Goal: Navigation & Orientation: Find specific page/section

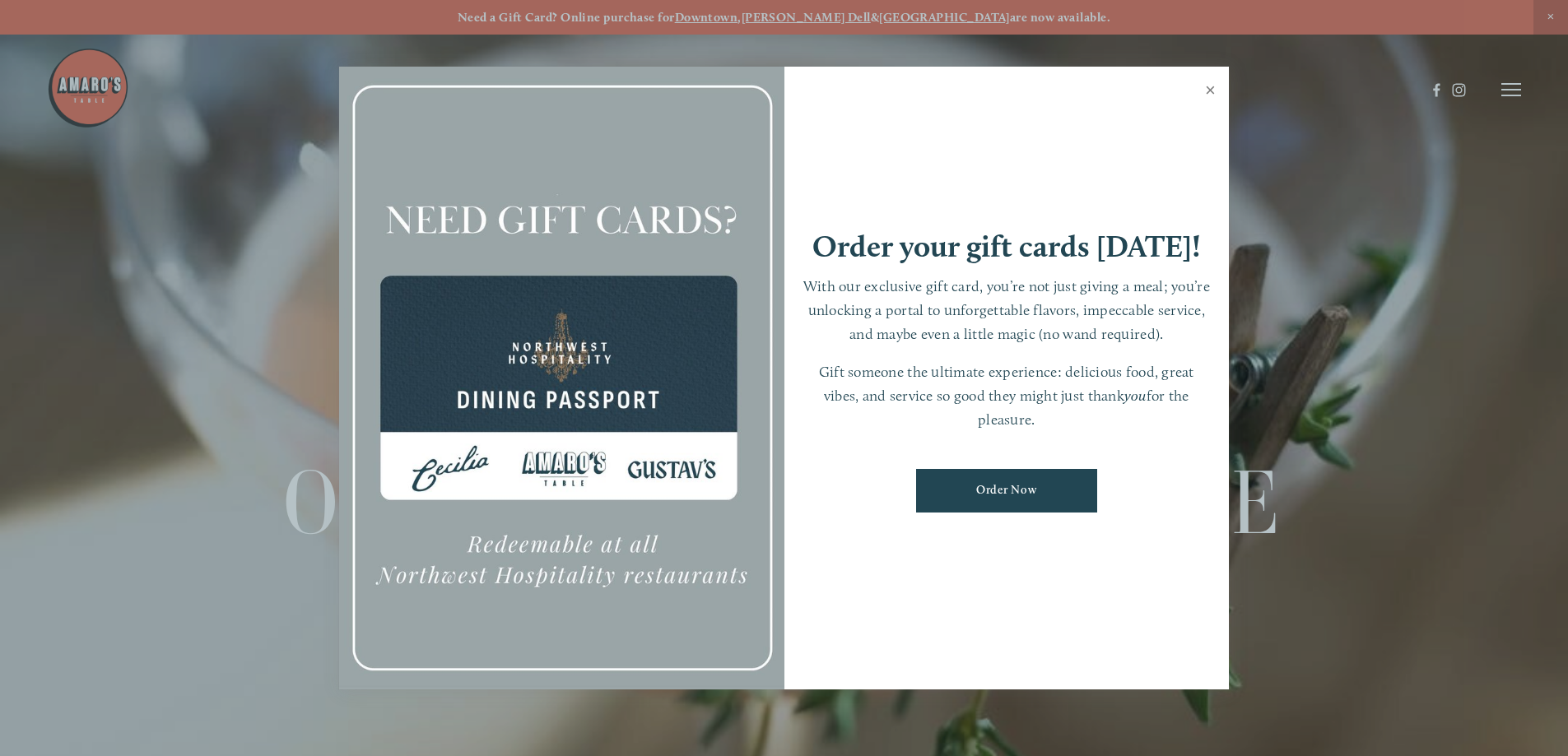
click at [1210, 94] on link "Close" at bounding box center [1209, 92] width 32 height 46
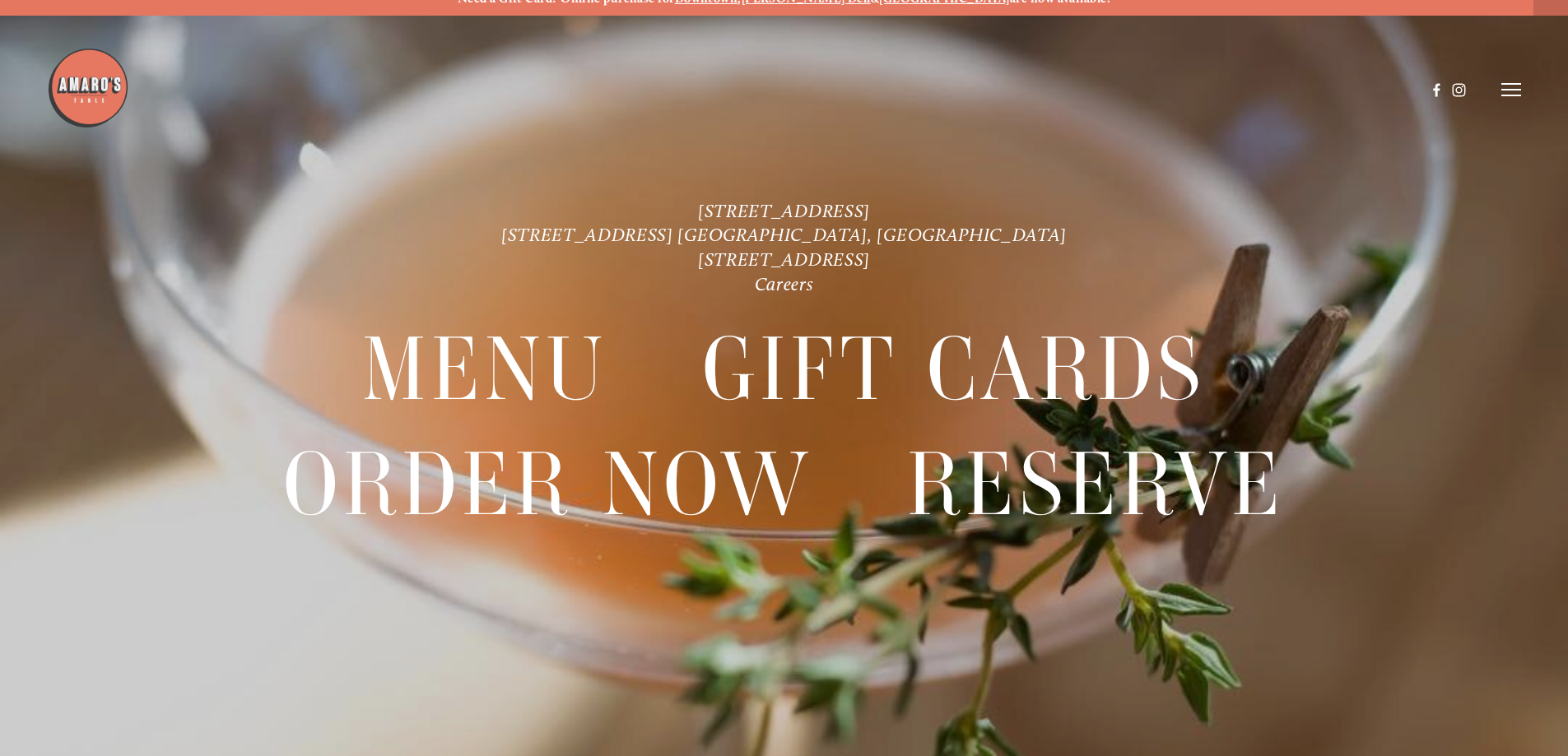
scroll to position [34, 0]
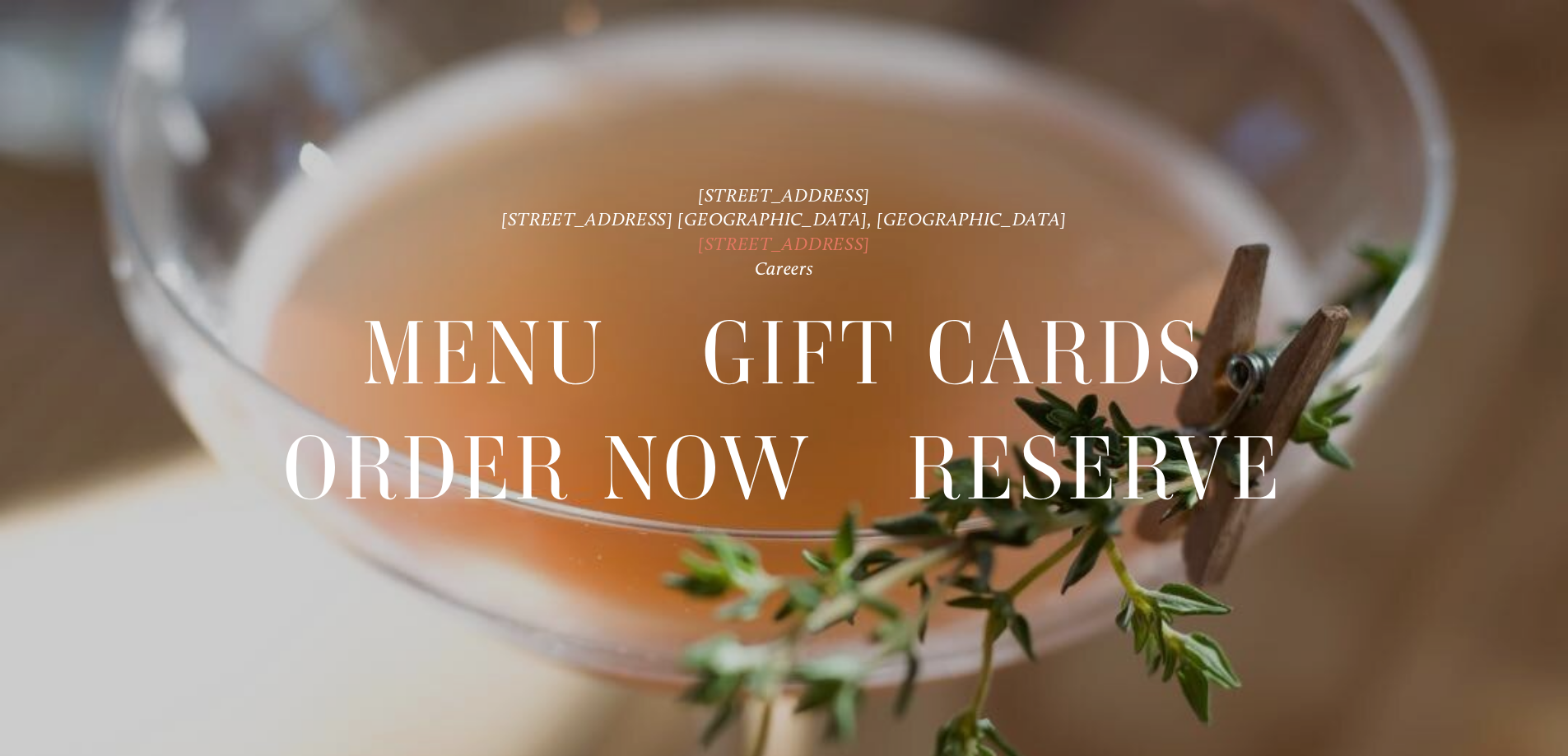
click at [787, 243] on link "[STREET_ADDRESS]" at bounding box center [784, 244] width 172 height 22
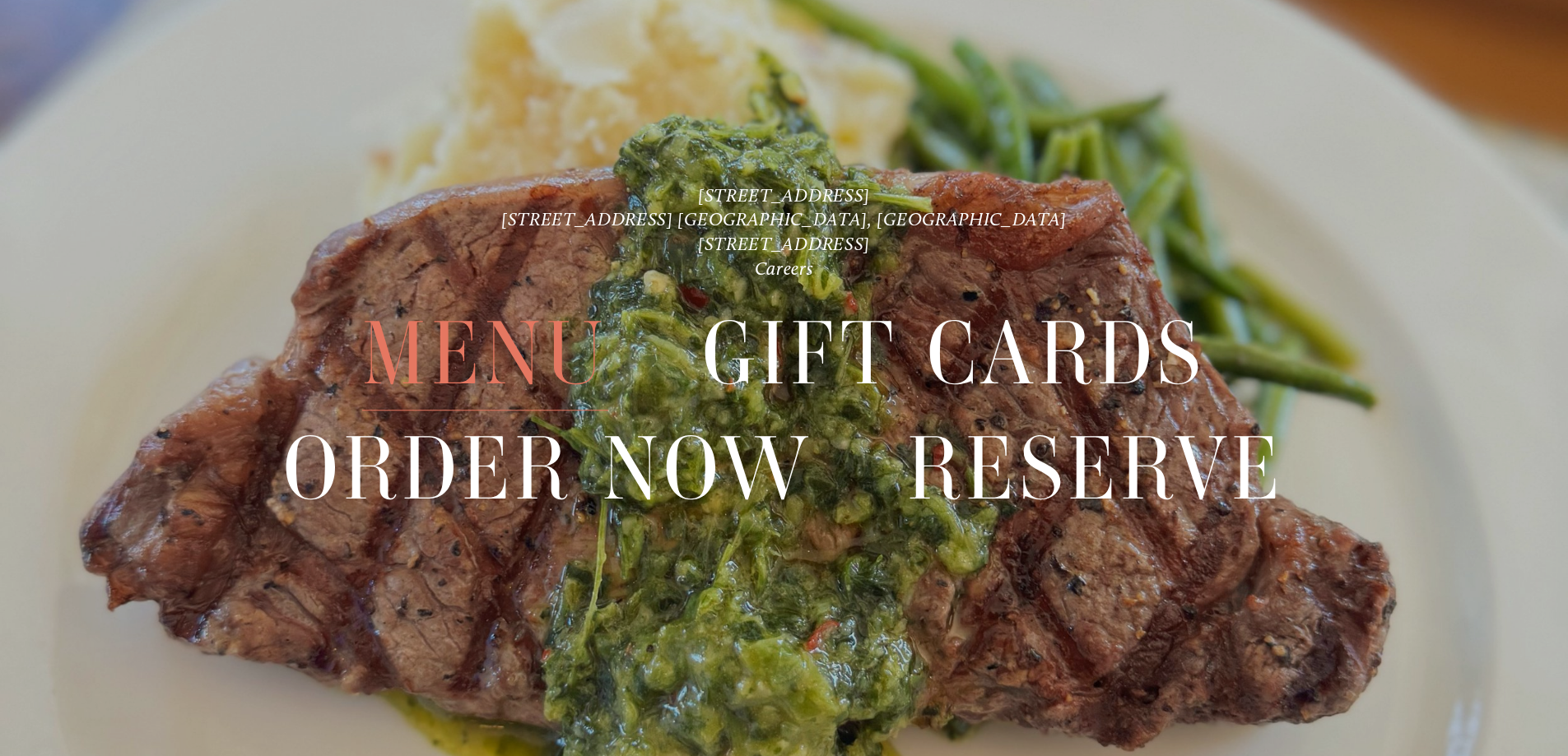
click at [479, 347] on span "Menu" at bounding box center [485, 355] width 246 height 114
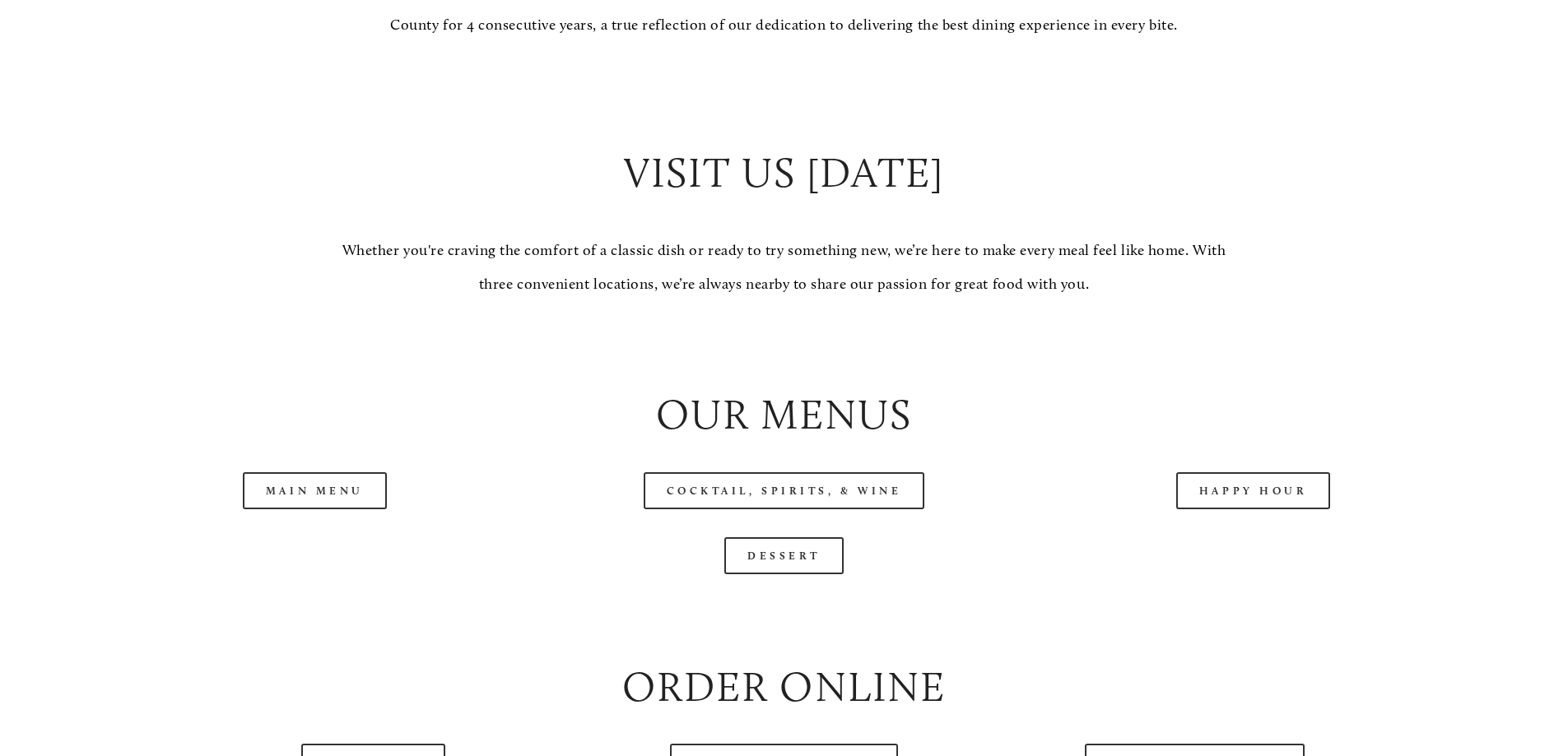
scroll to position [1892, 0]
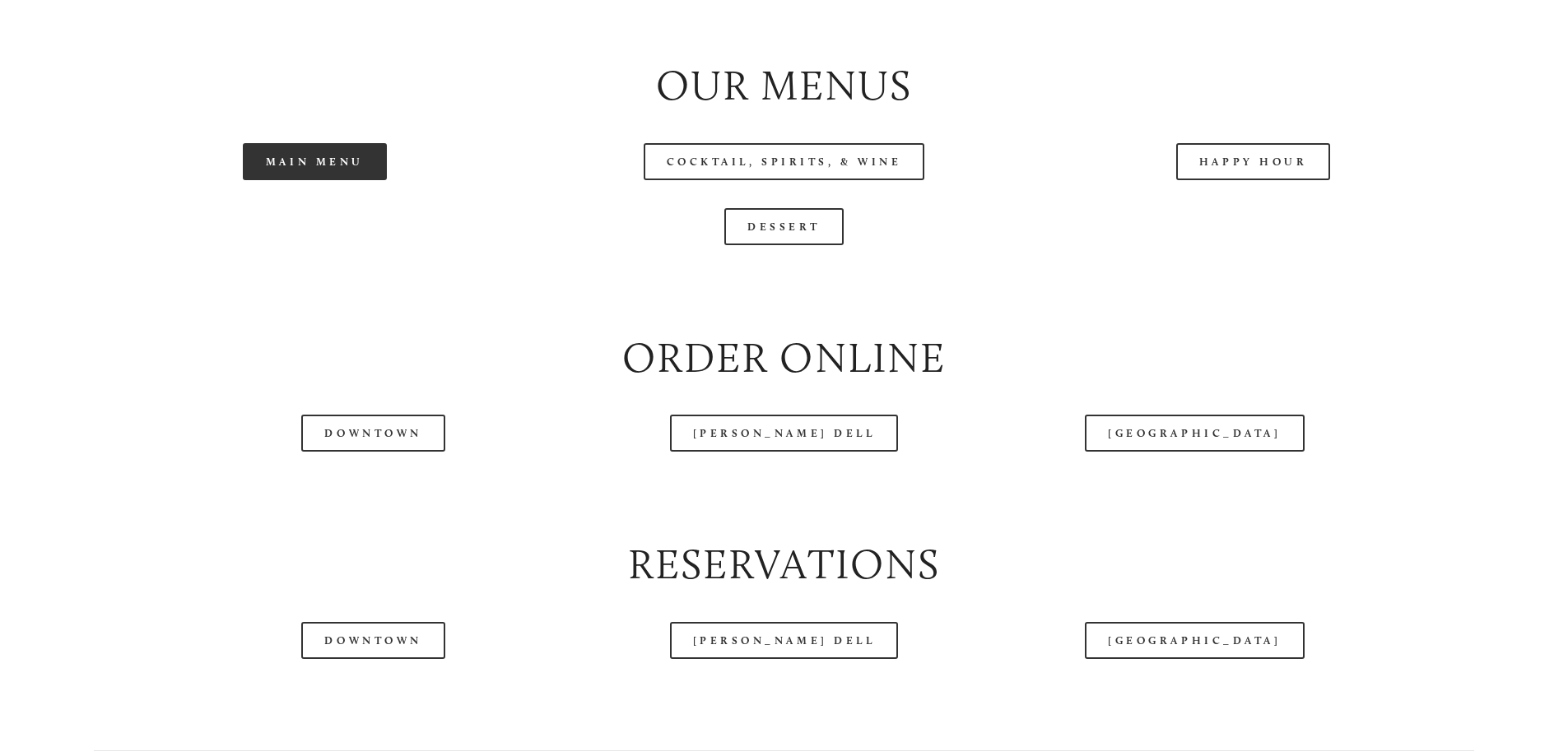
click at [369, 180] on link "Main Menu" at bounding box center [315, 162] width 144 height 37
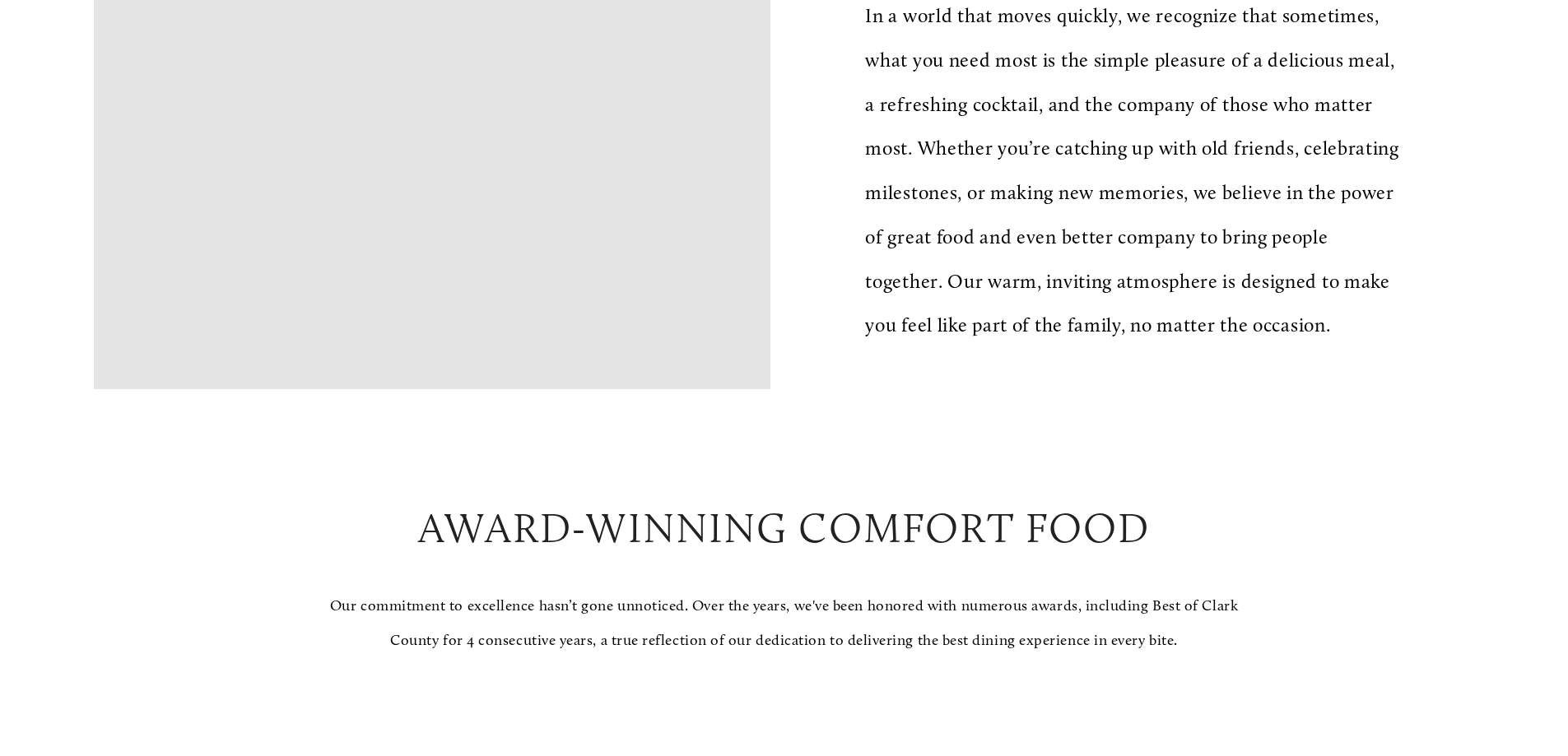
scroll to position [1399, 0]
